Goal: Task Accomplishment & Management: Manage account settings

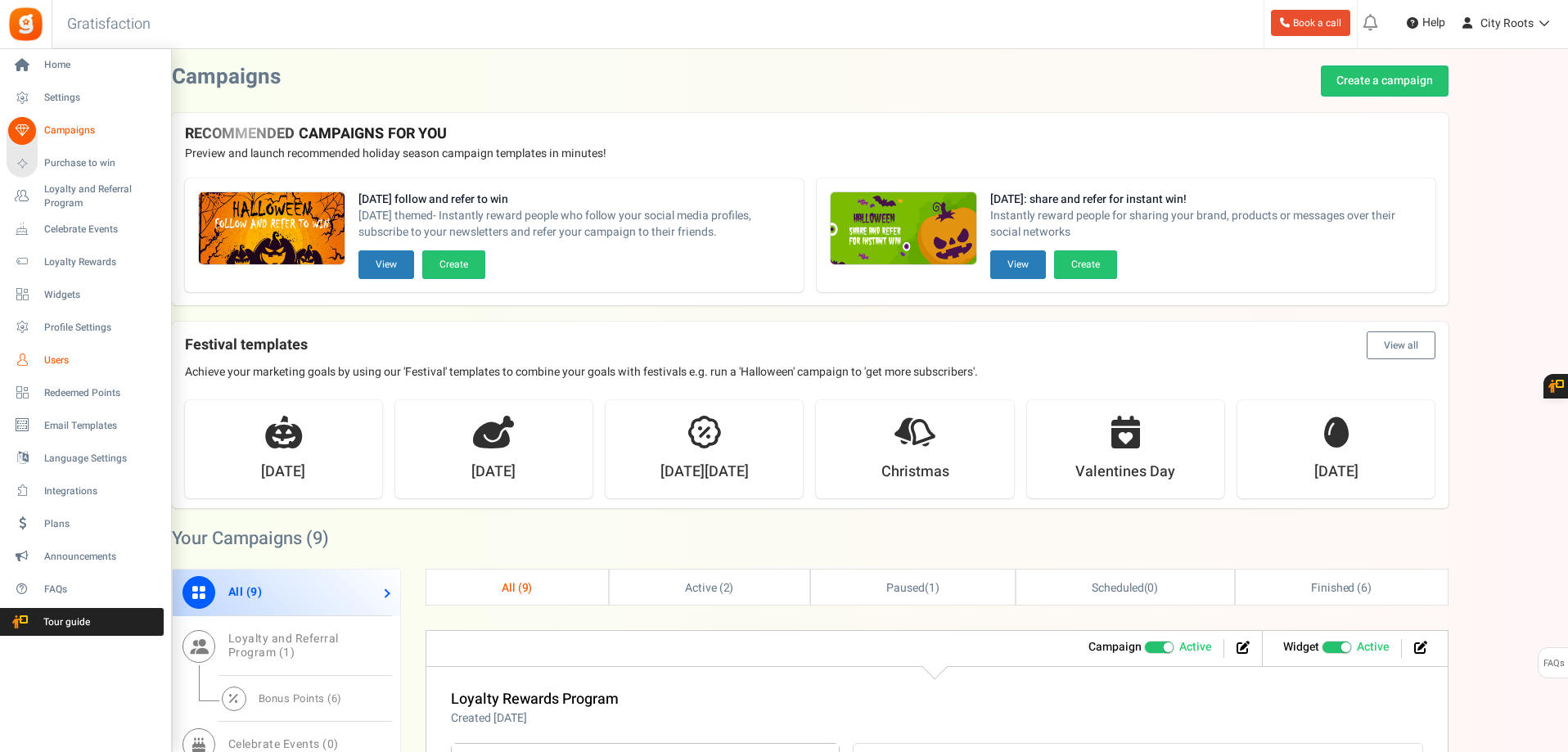
click at [54, 356] on span "Users" at bounding box center [101, 360] width 115 height 14
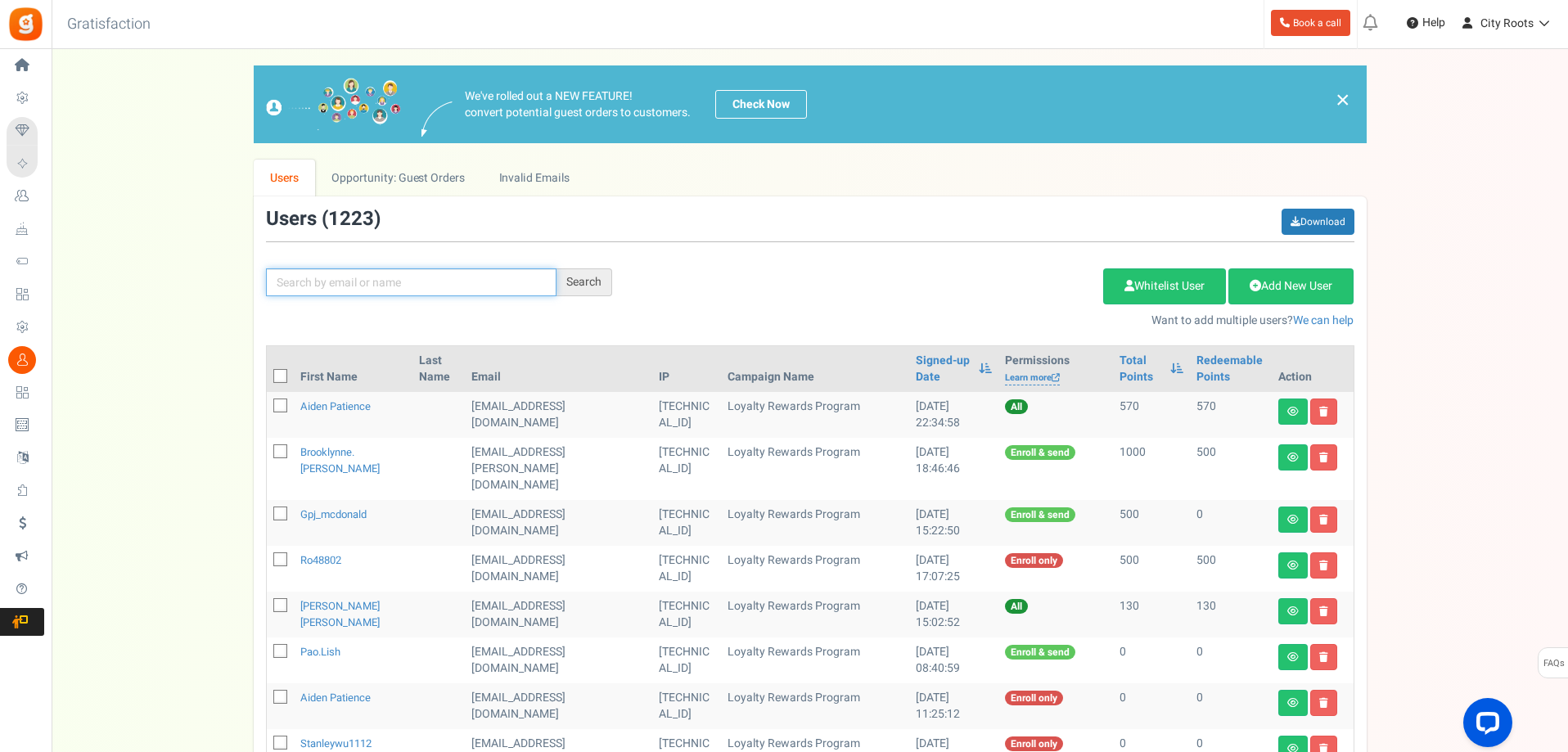
click at [369, 279] on input "text" at bounding box center [412, 282] width 290 height 28
type input "[PERSON_NAME]"
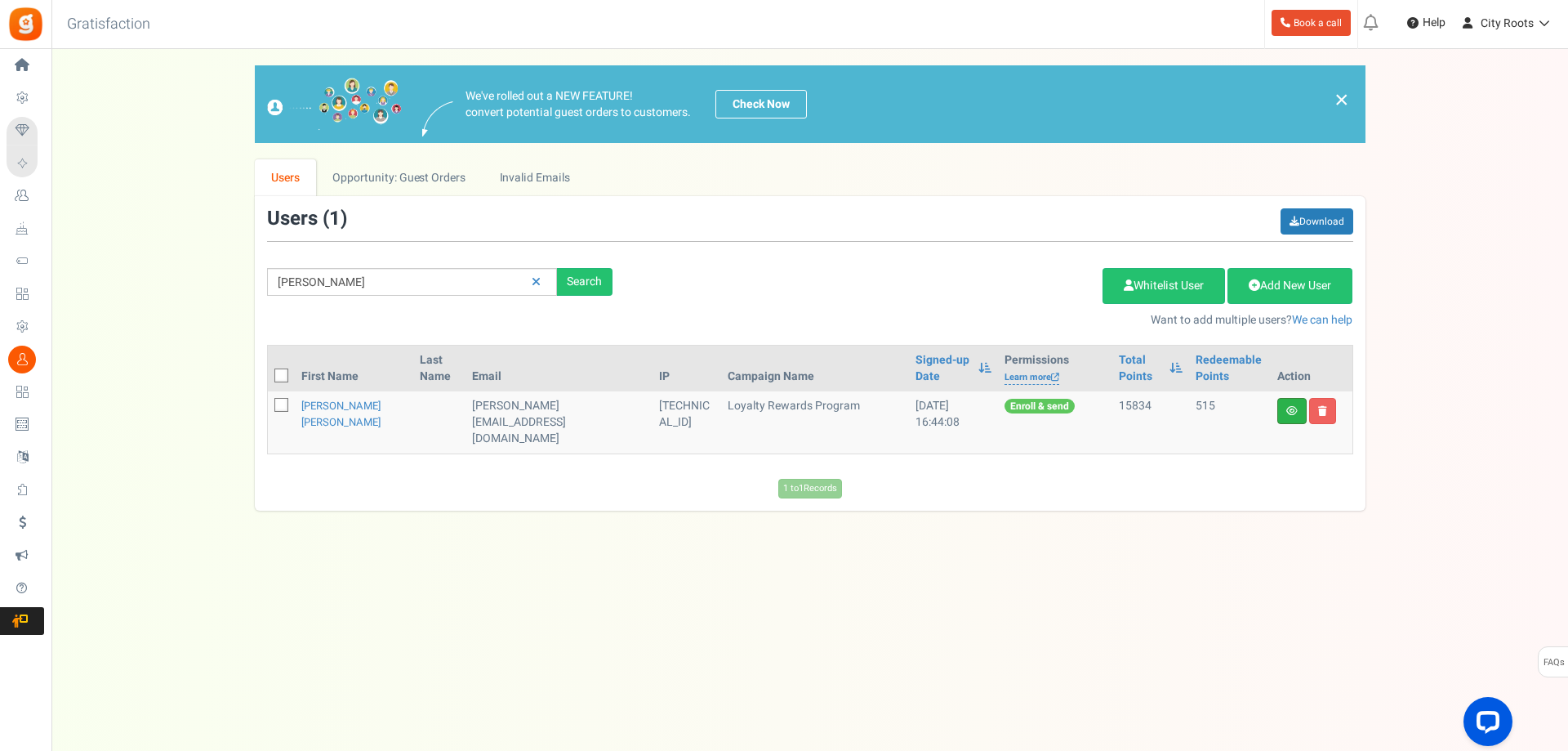
click at [1298, 419] on link at bounding box center [1292, 411] width 29 height 27
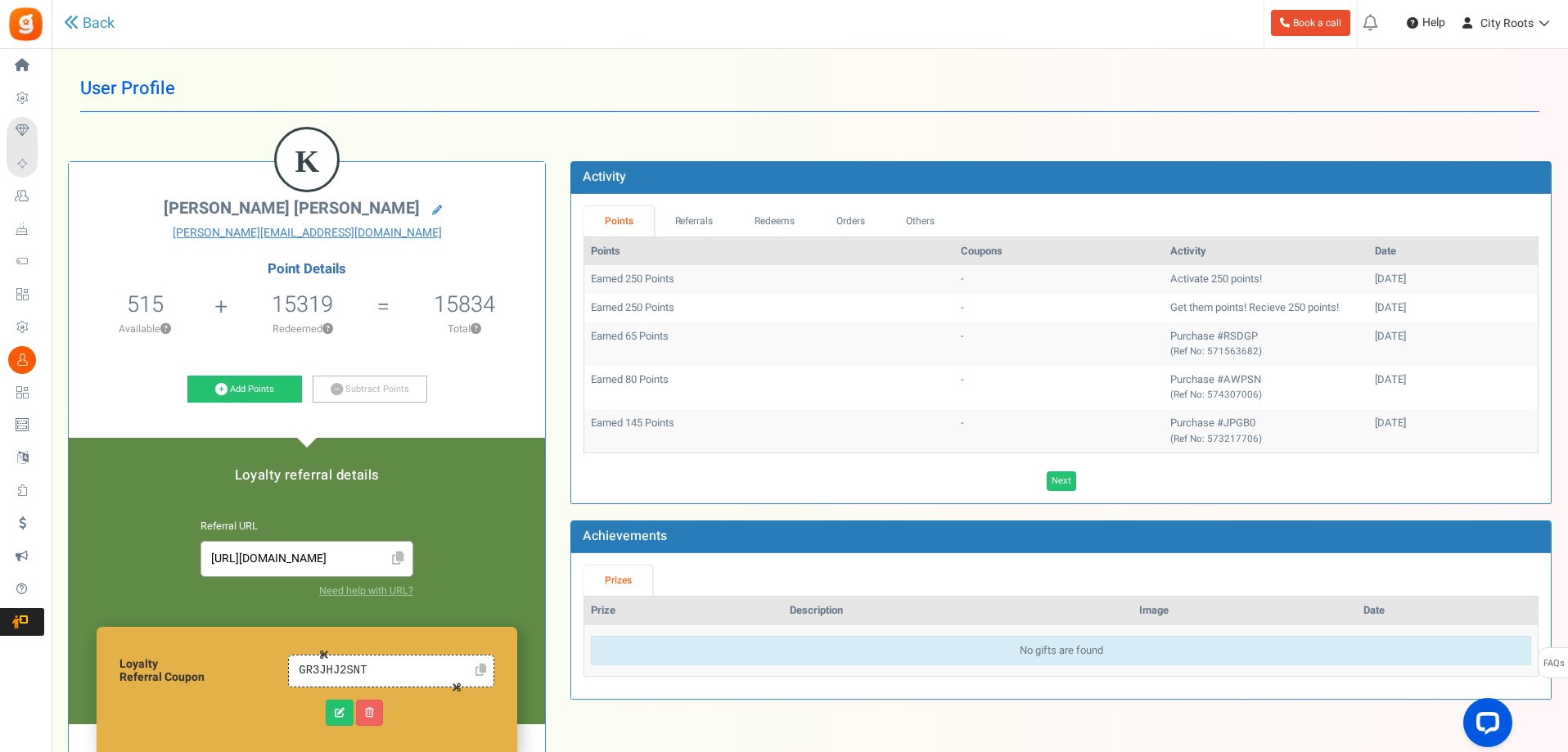
drag, startPoint x: 1123, startPoint y: 283, endPoint x: 1400, endPoint y: 311, distance: 278.4
click at [1400, 311] on tbody "Earned 250 Points - Activate 250 points! [DATE] Earned 250 Points - Get them po…" at bounding box center [1061, 359] width 953 height 187
click at [1400, 311] on div "[DATE]" at bounding box center [1453, 308] width 156 height 16
drag, startPoint x: 1280, startPoint y: 304, endPoint x: 1134, endPoint y: 276, distance: 148.7
click at [1134, 276] on tbody "Earned 250 Points - Activate 250 points! [DATE] Earned 250 Points - Get them po…" at bounding box center [1061, 359] width 953 height 187
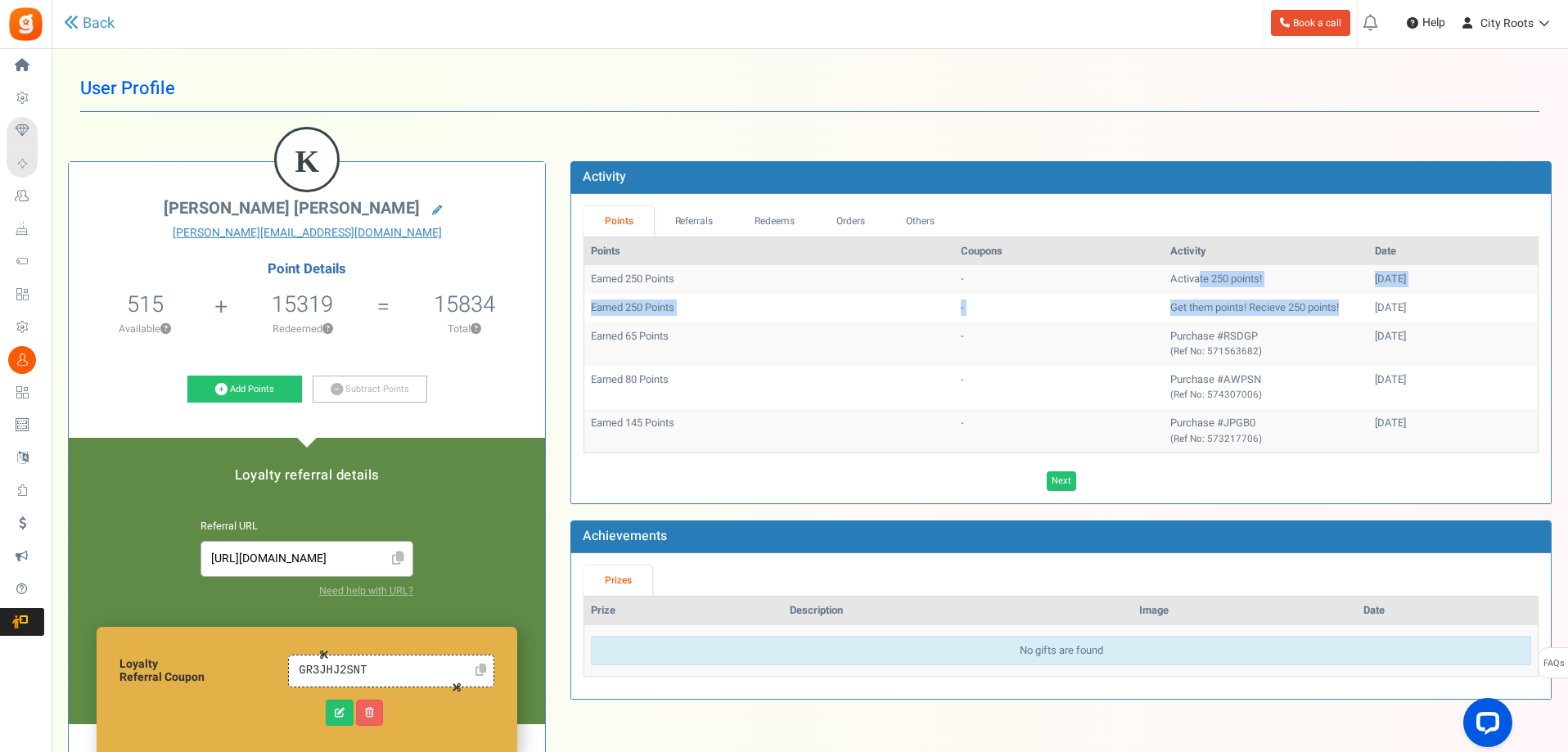
click at [1164, 276] on td "Activate 250 points!" at bounding box center [1266, 279] width 205 height 28
drag, startPoint x: 1359, startPoint y: 306, endPoint x: 592, endPoint y: 271, distance: 767.8
click at [592, 271] on tbody "Earned 250 Points - Activate 250 points! [DATE] Earned 250 Points - Get them po…" at bounding box center [1061, 359] width 953 height 187
click at [596, 271] on td "Earned 250 Points" at bounding box center [769, 279] width 370 height 28
click at [356, 389] on link "Subtract Points" at bounding box center [369, 389] width 115 height 28
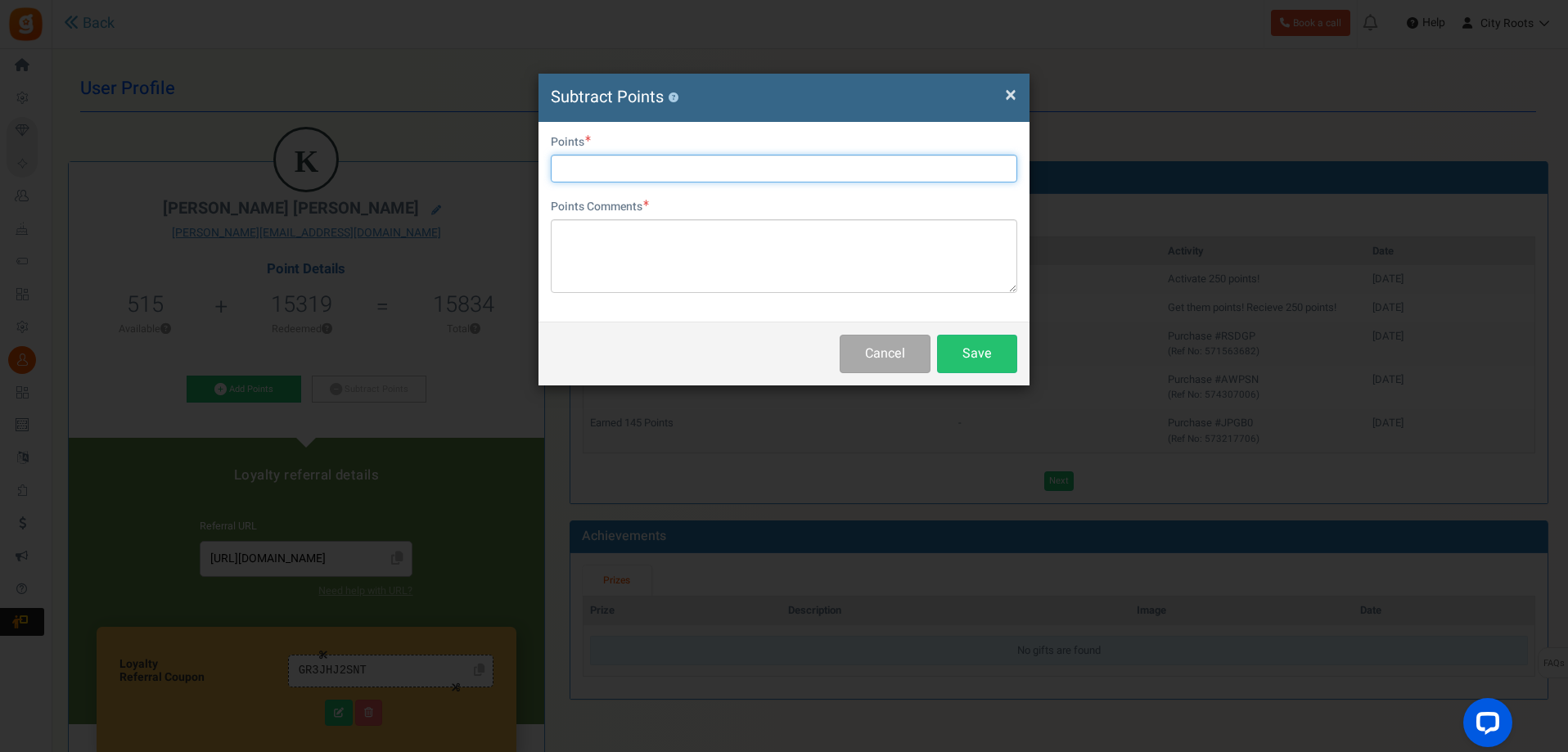
click at [720, 177] on input "text" at bounding box center [784, 168] width 467 height 28
type input "500"
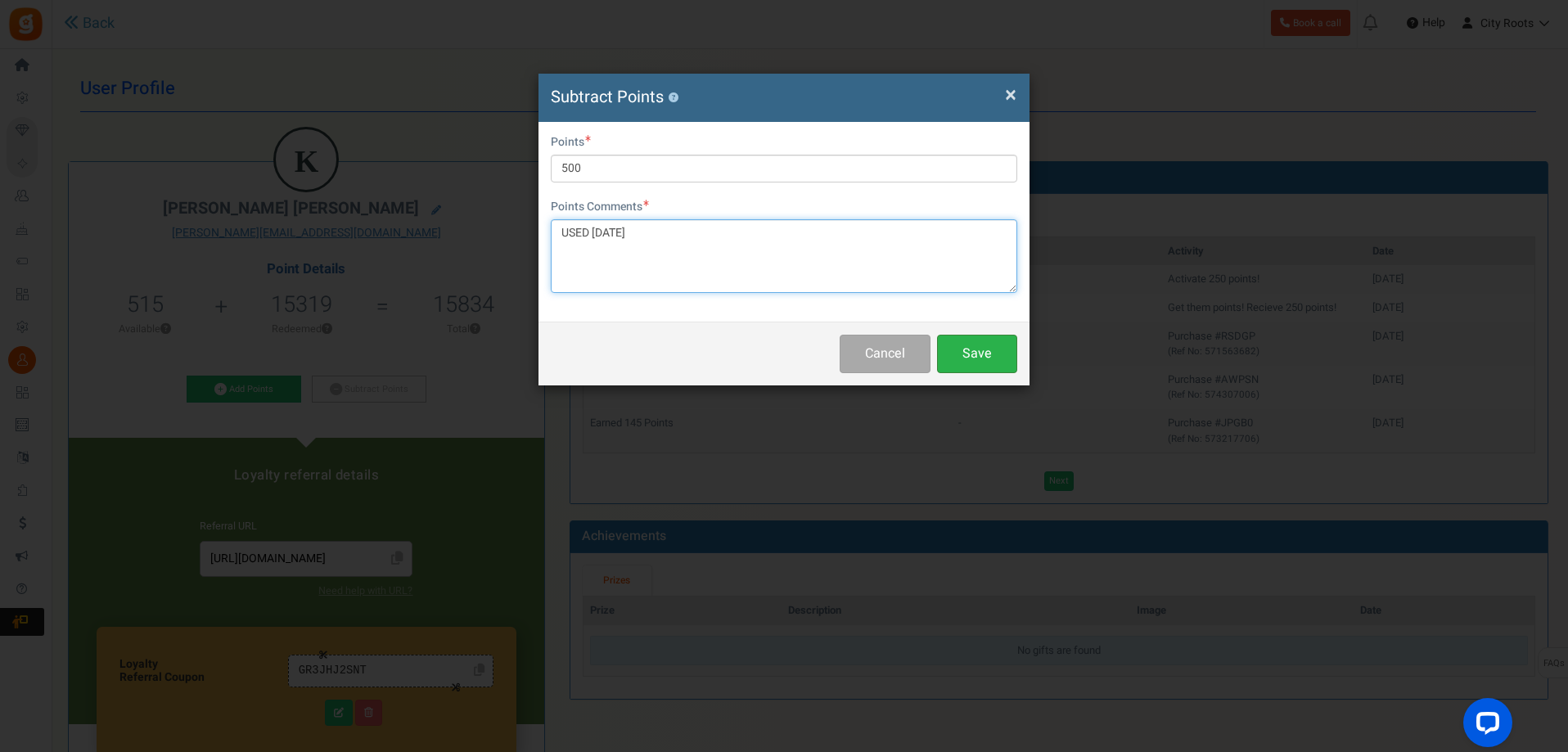
type textarea "USED [DATE]"
click at [964, 363] on button "Save" at bounding box center [976, 354] width 80 height 39
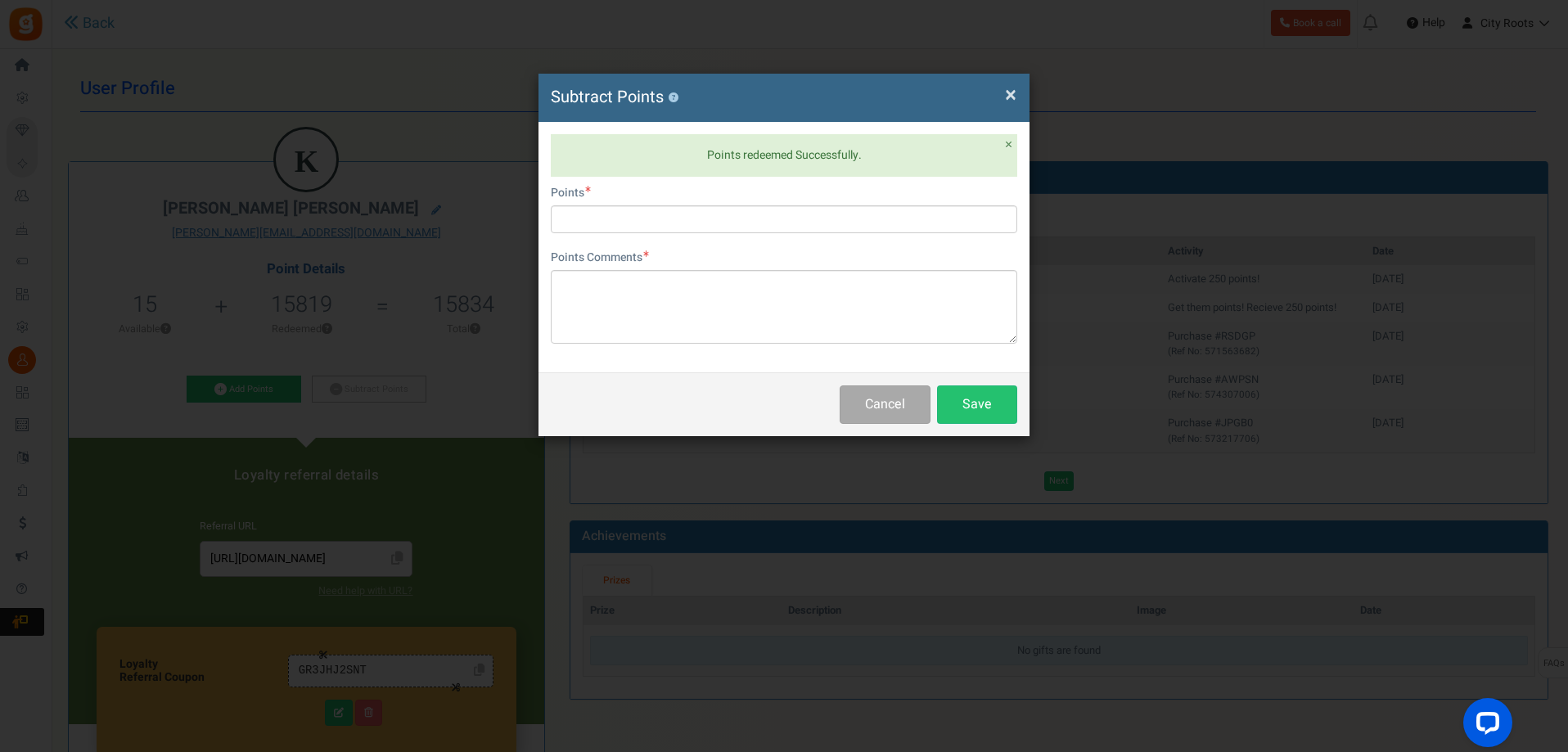
click at [867, 429] on div "Cancel Save" at bounding box center [784, 403] width 491 height 63
click at [877, 411] on button "Cancel" at bounding box center [885, 405] width 91 height 39
